Goal: Task Accomplishment & Management: Manage account settings

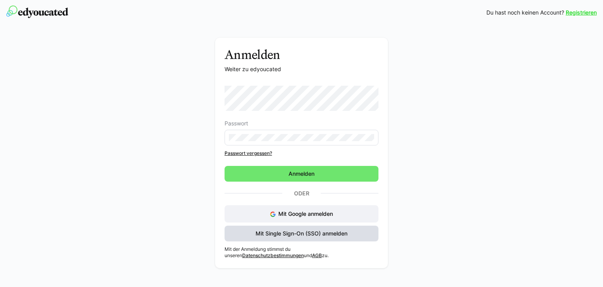
click at [324, 233] on span "Mit Single Sign-On (SSO) anmelden" at bounding box center [301, 233] width 94 height 8
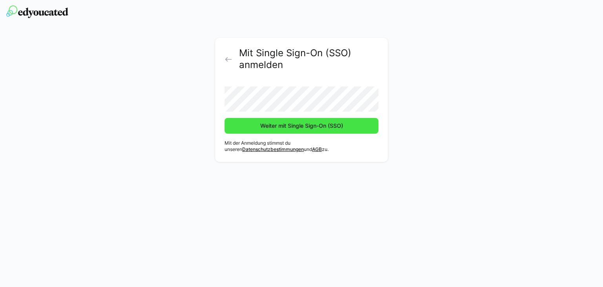
click at [288, 128] on span "Weiter mit Single Sign-On (SSO)" at bounding box center [301, 126] width 85 height 8
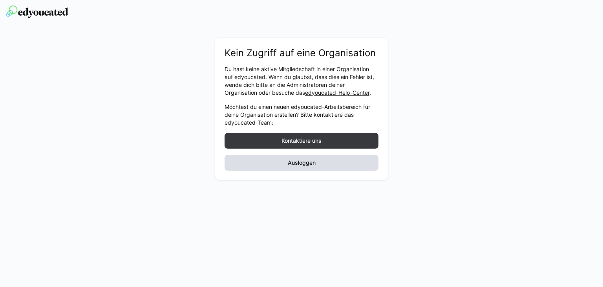
click at [316, 165] on span "Ausloggen" at bounding box center [302, 163] width 30 height 8
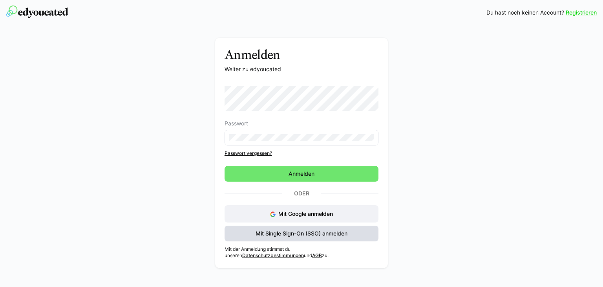
click at [278, 237] on span "Mit Single Sign-On (SSO) anmelden" at bounding box center [302, 233] width 154 height 16
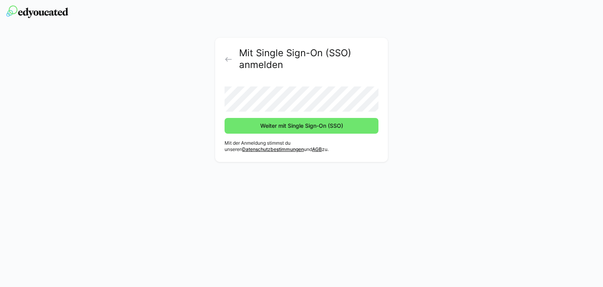
click at [225, 118] on button "Weiter mit Single Sign-On (SSO)" at bounding box center [302, 126] width 154 height 16
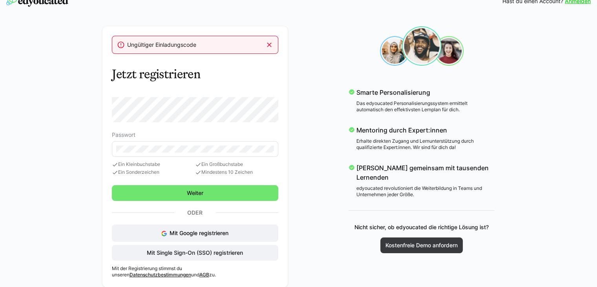
scroll to position [17, 0]
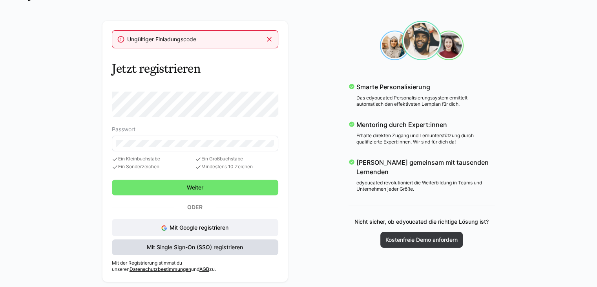
click at [226, 242] on span "Mit Single Sign-On (SSO) registrieren" at bounding box center [195, 247] width 166 height 16
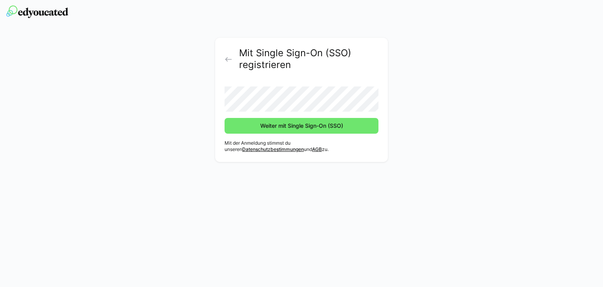
click at [225, 118] on button "Weiter mit Single Sign-On (SSO)" at bounding box center [302, 126] width 154 height 16
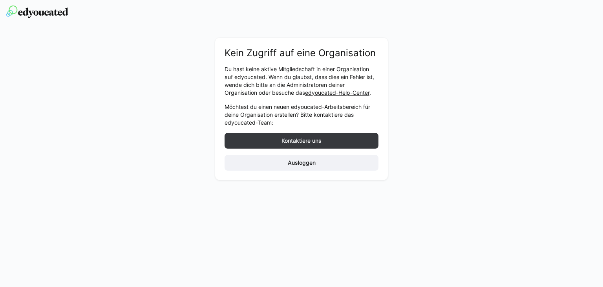
click at [64, 14] on img at bounding box center [37, 11] width 62 height 13
click at [32, 13] on img at bounding box center [37, 11] width 62 height 13
click at [43, 19] on link at bounding box center [37, 12] width 62 height 15
click at [302, 161] on span "Ausloggen" at bounding box center [302, 163] width 30 height 8
